Goal: Task Accomplishment & Management: Manage account settings

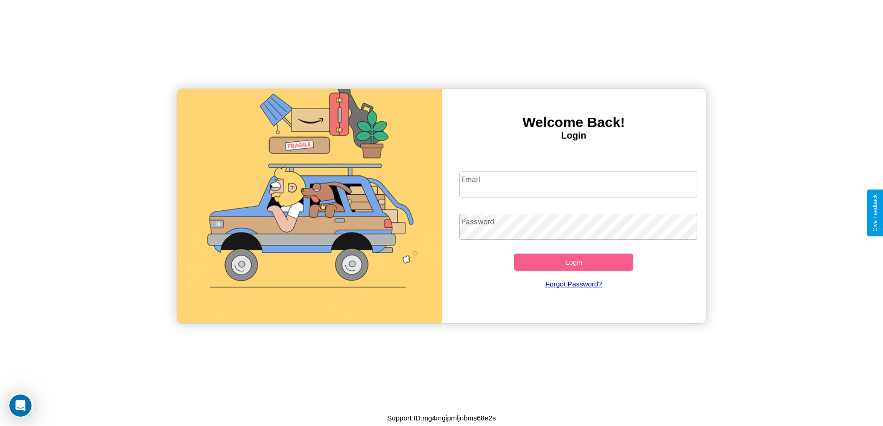
click at [578, 184] on input "Email" at bounding box center [578, 184] width 238 height 26
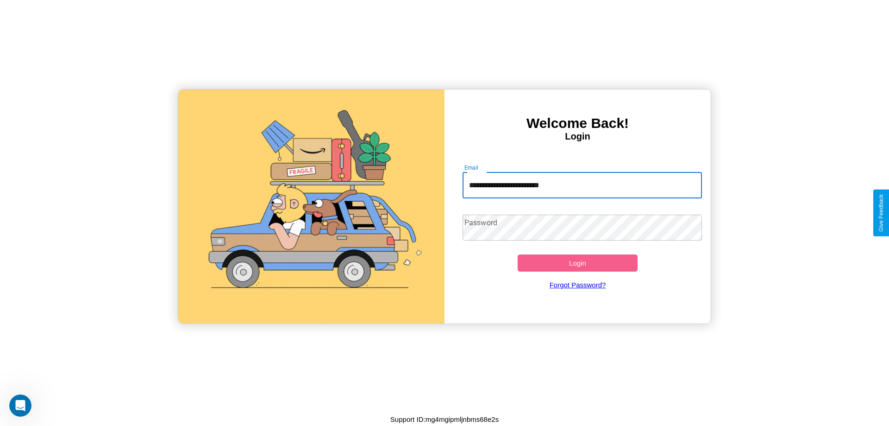
type input "**********"
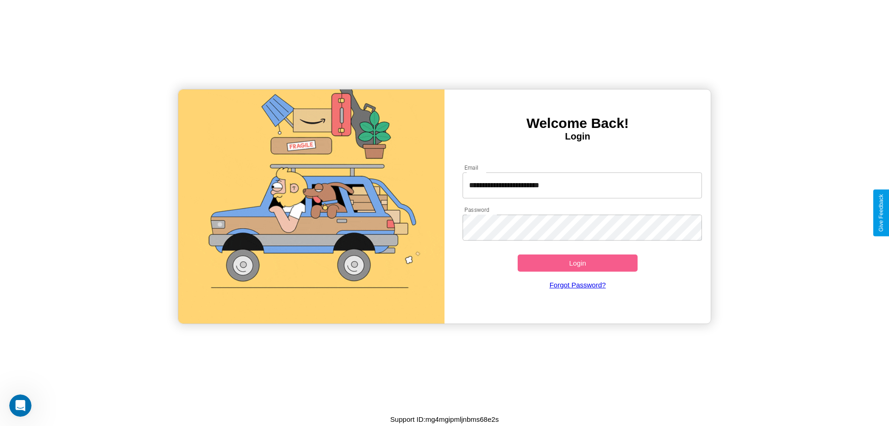
click at [578, 263] on button "Login" at bounding box center [578, 262] width 120 height 17
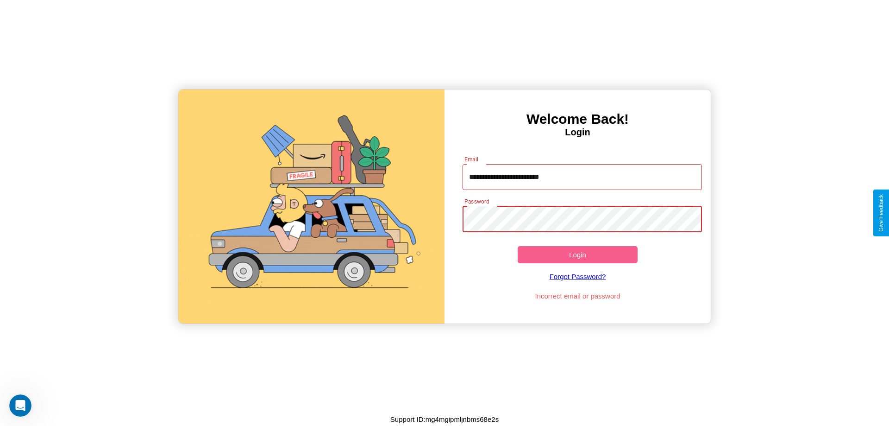
click at [578, 254] on button "Login" at bounding box center [578, 254] width 120 height 17
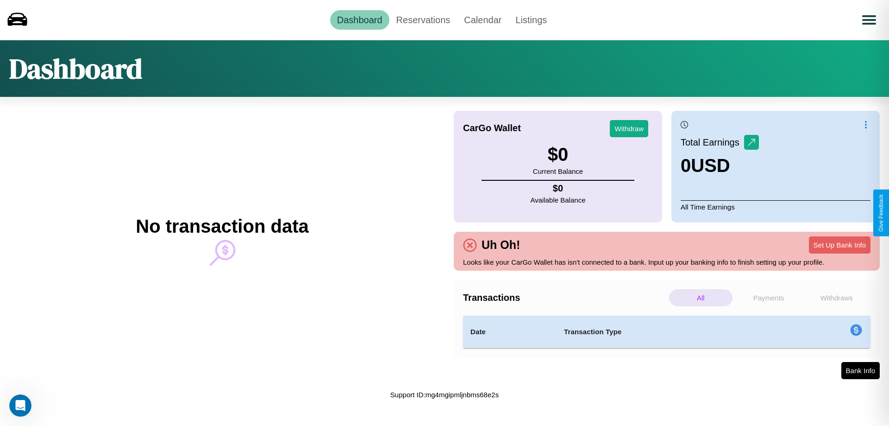
click at [837, 297] on p "Withdraws" at bounding box center [836, 297] width 63 height 17
click at [769, 297] on p "Payments" at bounding box center [769, 297] width 63 height 17
click at [837, 297] on p "Withdraws" at bounding box center [836, 297] width 63 height 17
click at [423, 19] on link "Reservations" at bounding box center [424, 19] width 68 height 19
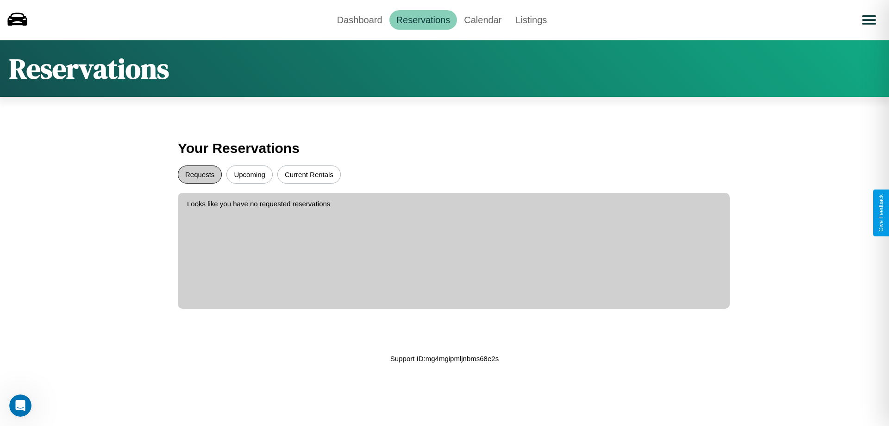
click at [200, 174] on button "Requests" at bounding box center [200, 174] width 44 height 18
click at [250, 174] on button "Upcoming" at bounding box center [250, 174] width 46 height 18
